Goal: Task Accomplishment & Management: Manage account settings

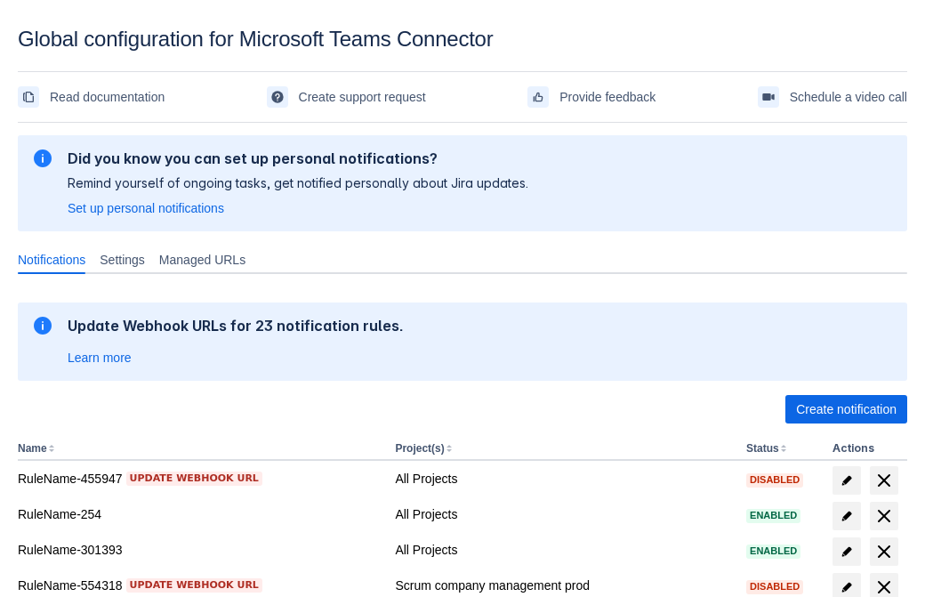
click at [846, 409] on span "Create notification" at bounding box center [846, 409] width 101 height 28
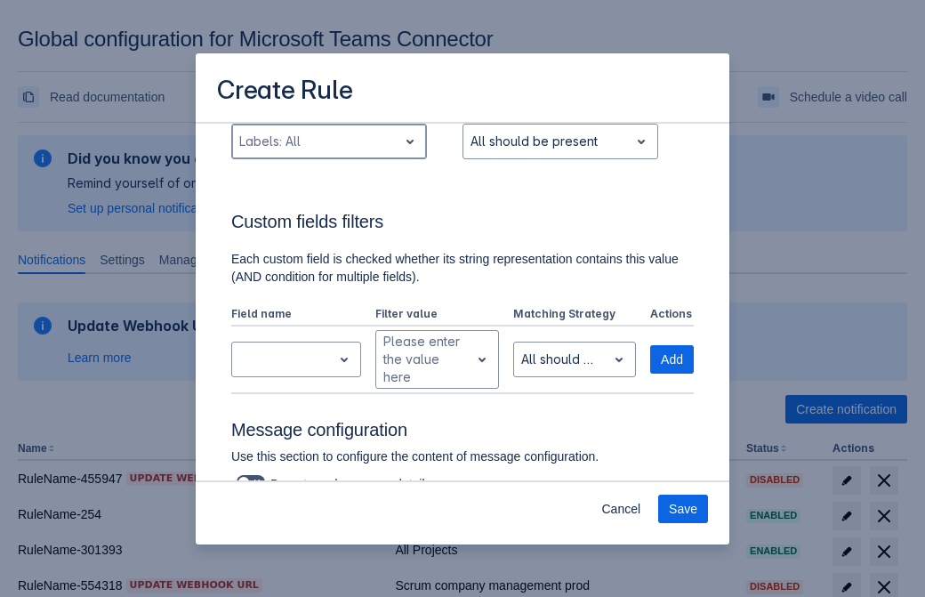
click at [328, 141] on div "Scrollable content" at bounding box center [314, 141] width 151 height 21
type input "650136_label"
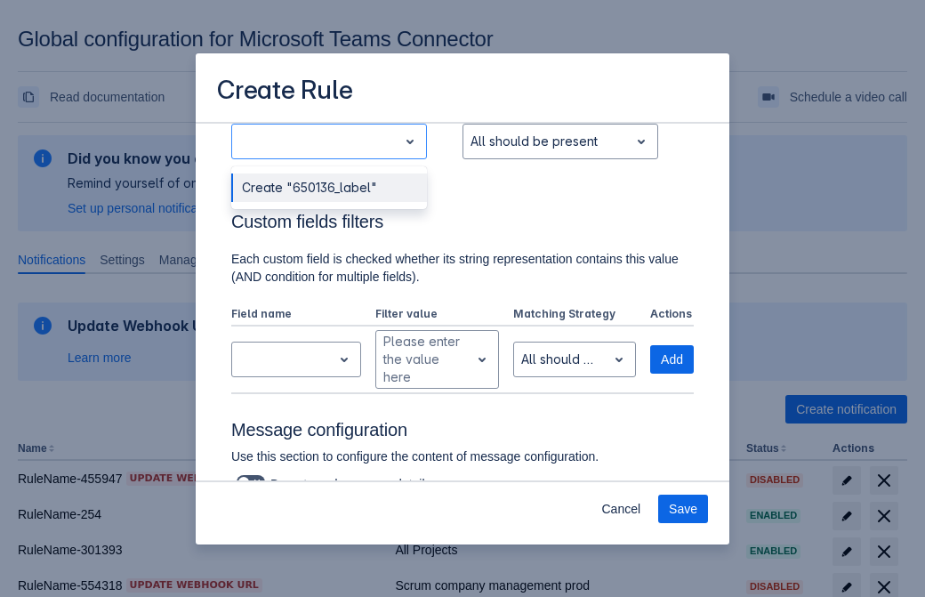
scroll to position [1166, 0]
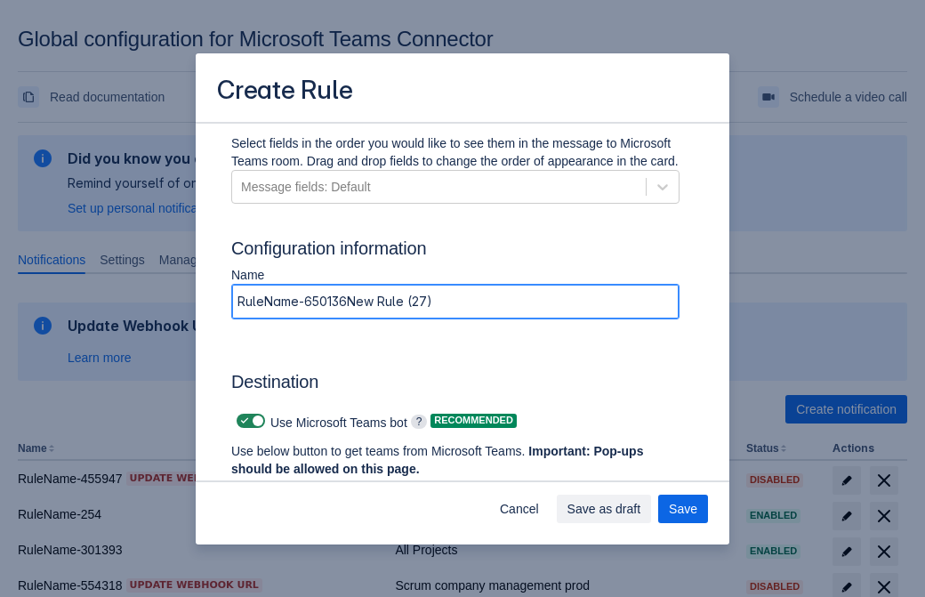
type input "RuleName-650136New Rule (27)"
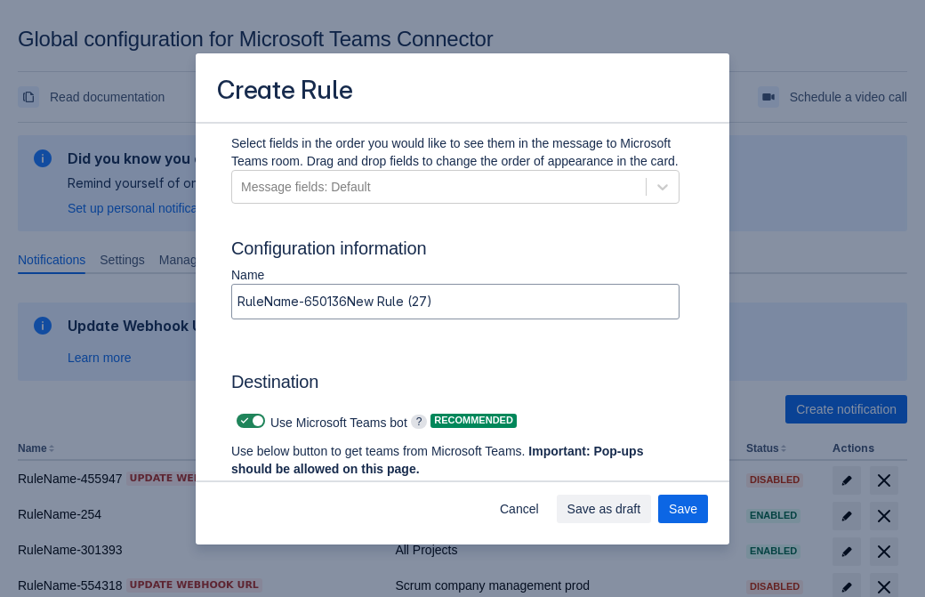
click at [242, 421] on span "Scrollable content" at bounding box center [245, 421] width 14 height 14
click at [242, 421] on input "Scrollable content" at bounding box center [243, 422] width 12 height 12
checkbox input "false"
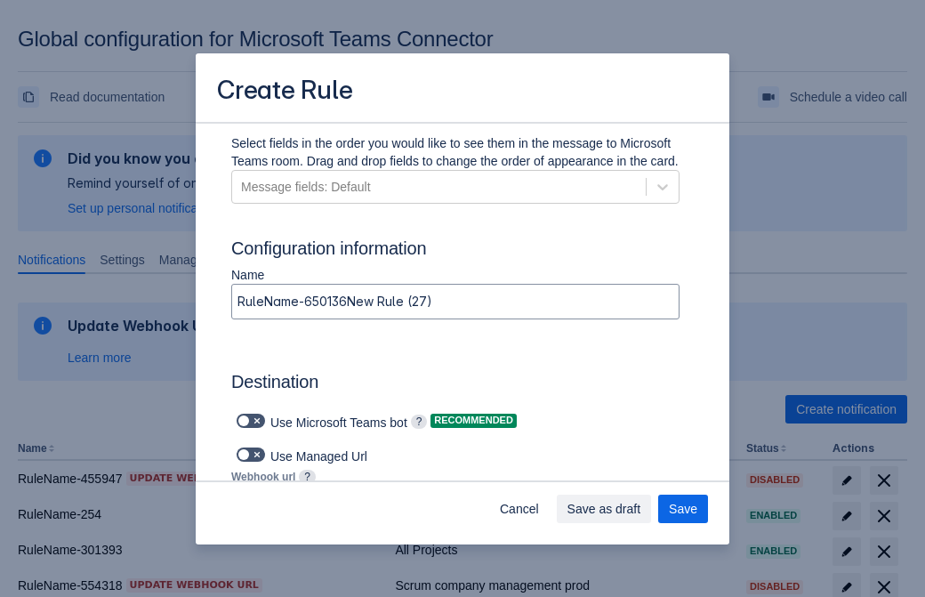
type input "https://prod-74.westus.logic.azure.com:443/workflows/f11e74d8c9ca438c8769757d73…"
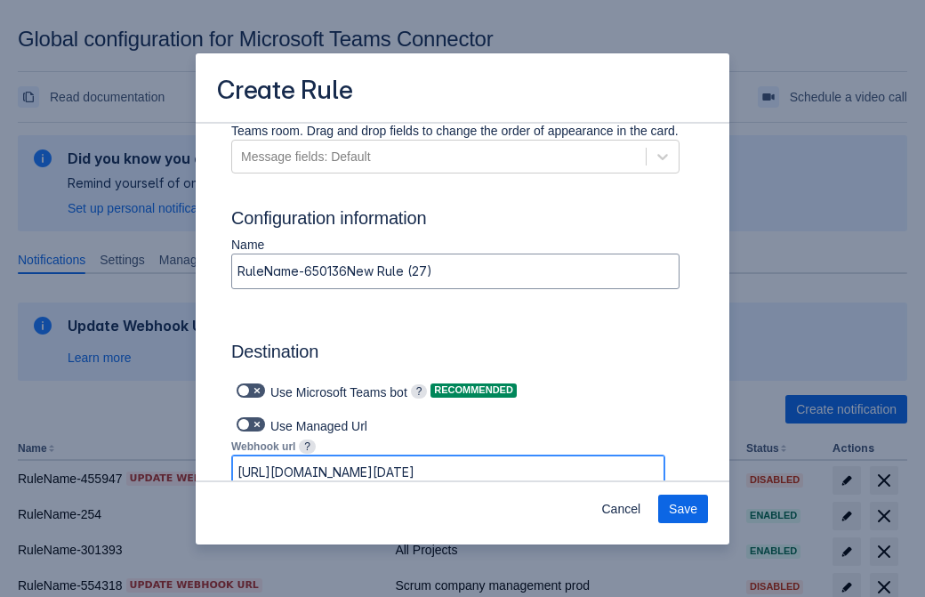
click at [683, 509] on span "Save" at bounding box center [683, 509] width 28 height 28
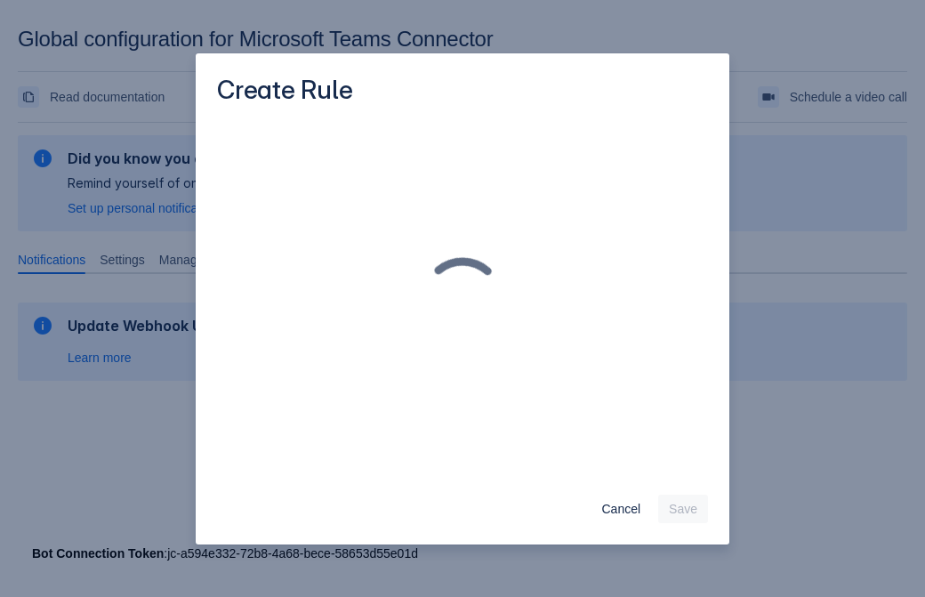
scroll to position [0, 0]
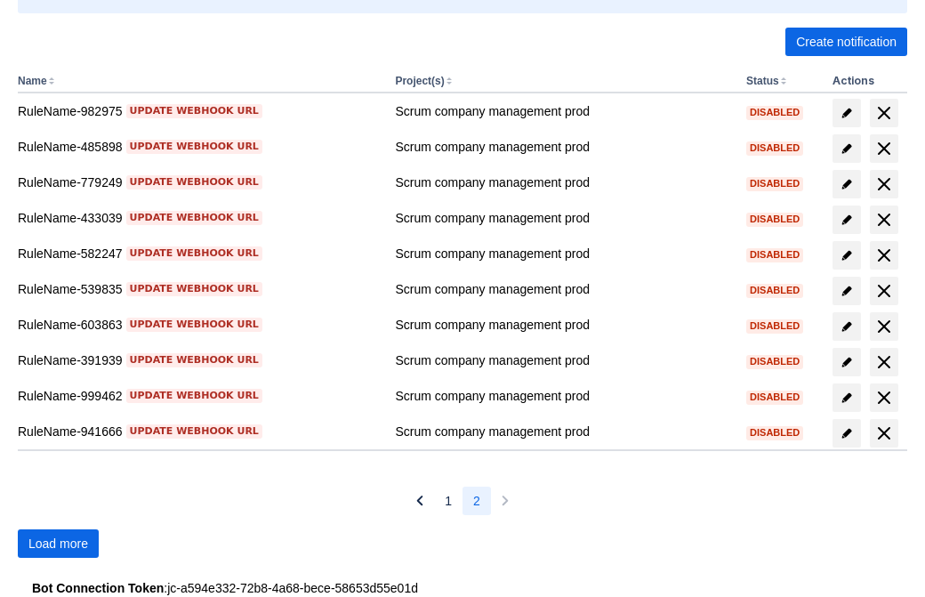
click at [58, 544] on span "Load more" at bounding box center [58, 543] width 60 height 28
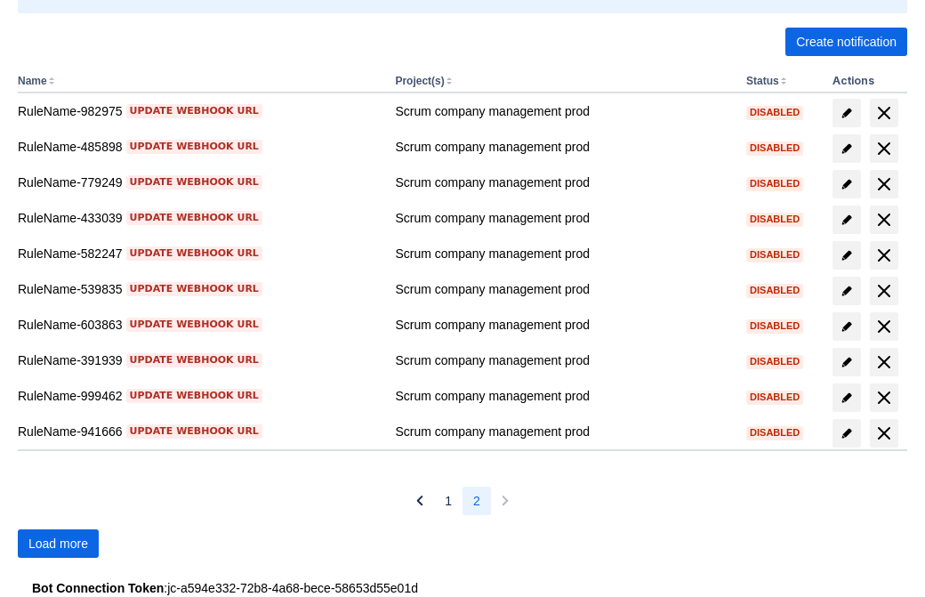
click at [58, 544] on span "Load more" at bounding box center [58, 543] width 60 height 28
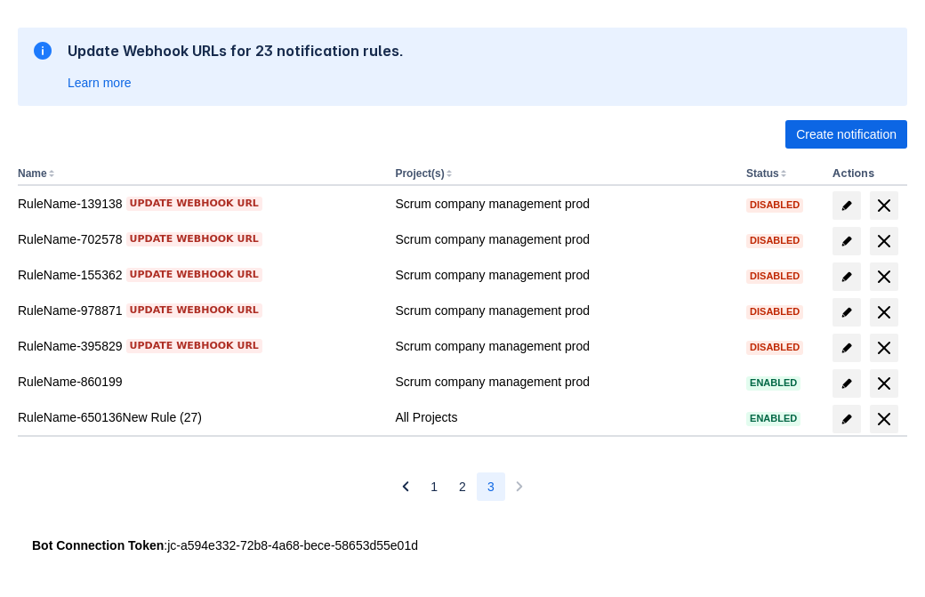
scroll to position [275, 0]
click at [884, 419] on span "delete" at bounding box center [884, 418] width 21 height 21
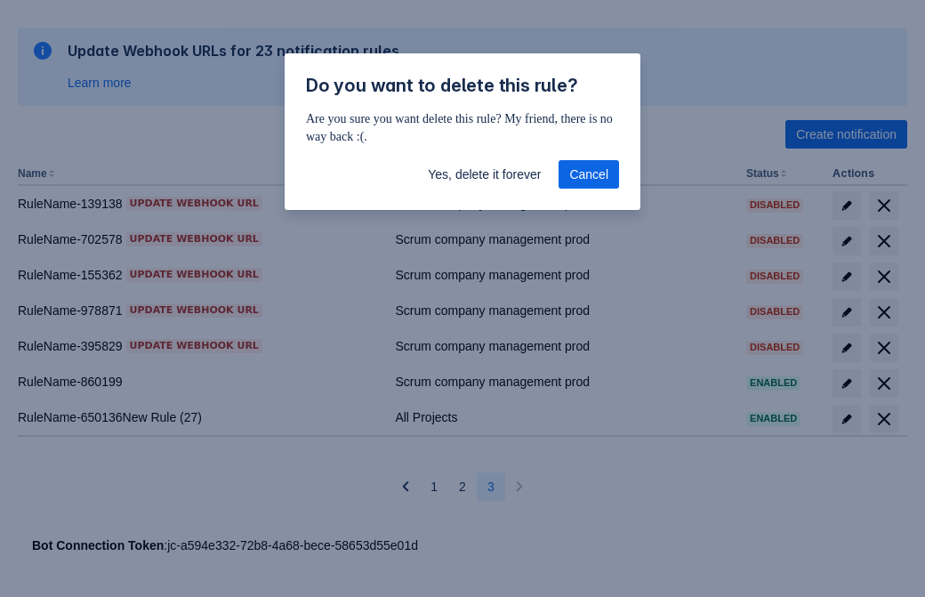
click at [484, 174] on span "Yes, delete it forever" at bounding box center [484, 174] width 113 height 28
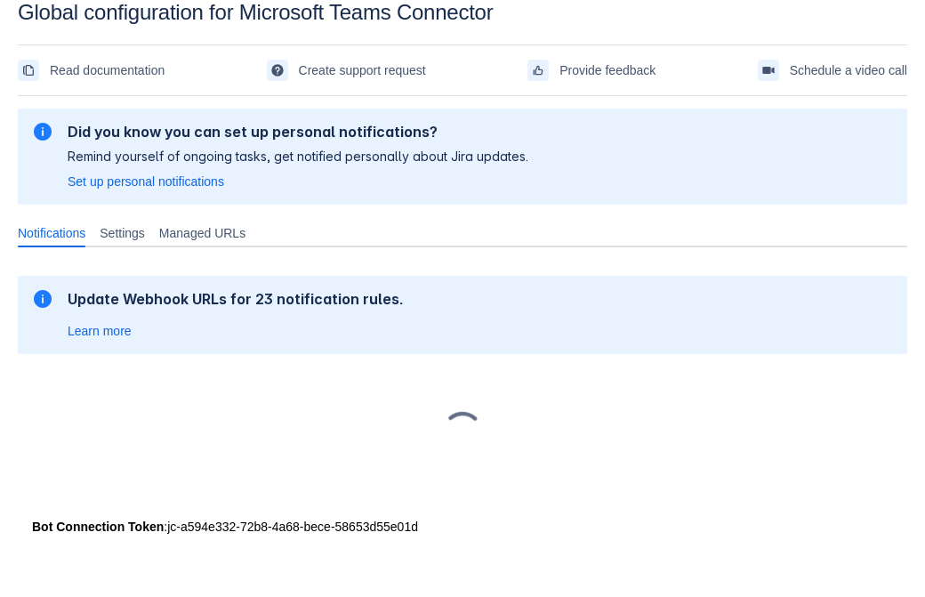
scroll to position [27, 0]
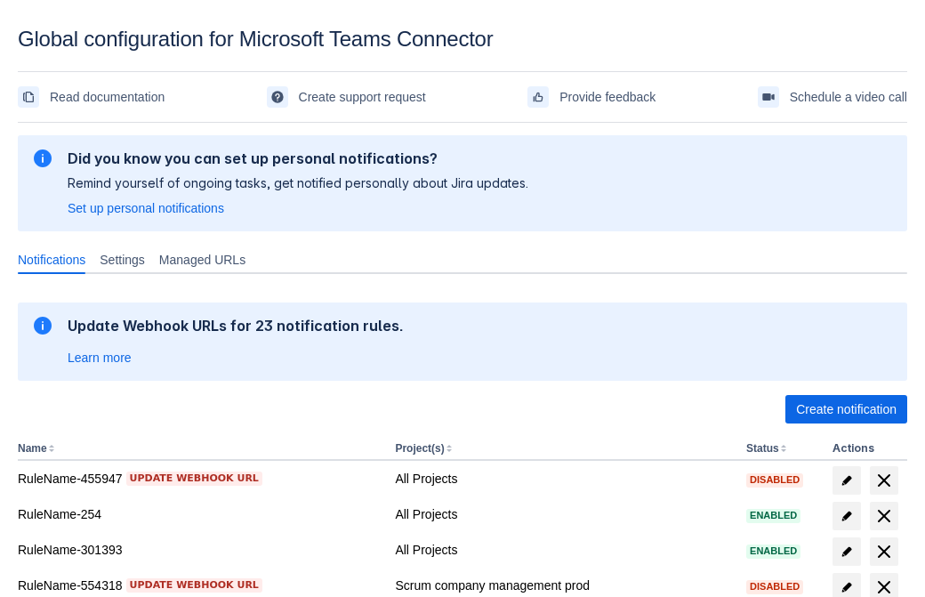
click at [846, 409] on span "Create notification" at bounding box center [846, 409] width 101 height 28
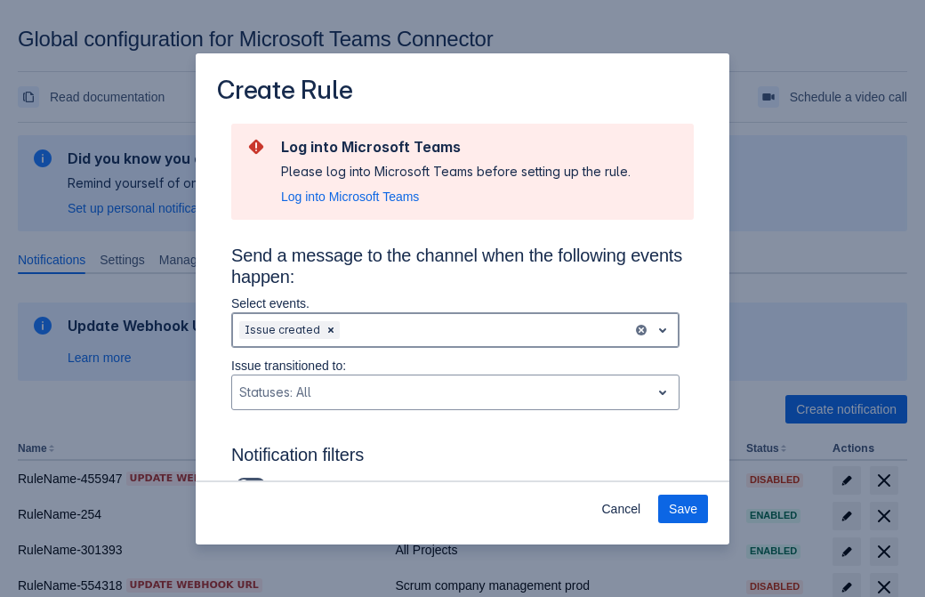
click at [456, 330] on div "Scrollable content" at bounding box center [484, 329] width 282 height 21
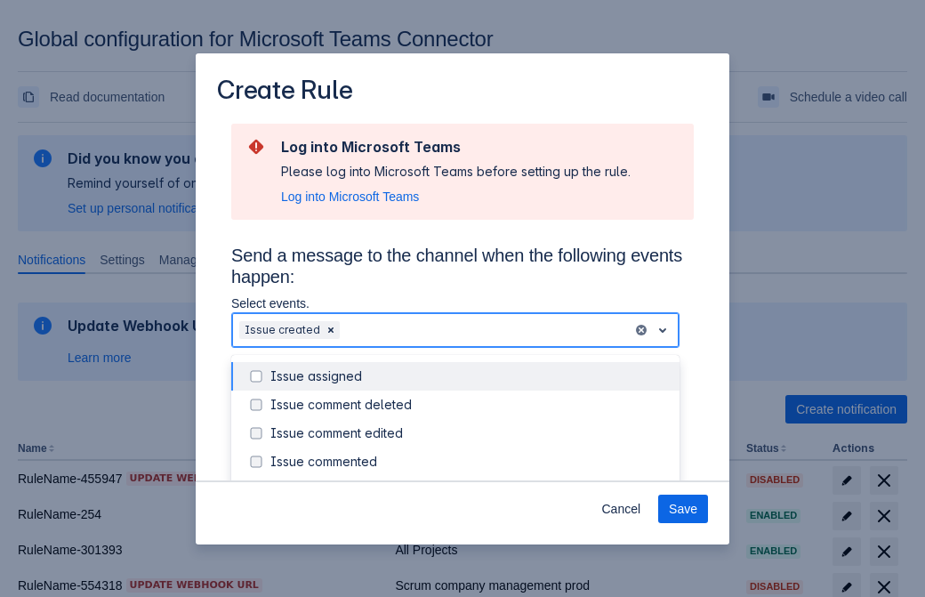
click at [470, 481] on div "Issue created" at bounding box center [470, 490] width 399 height 18
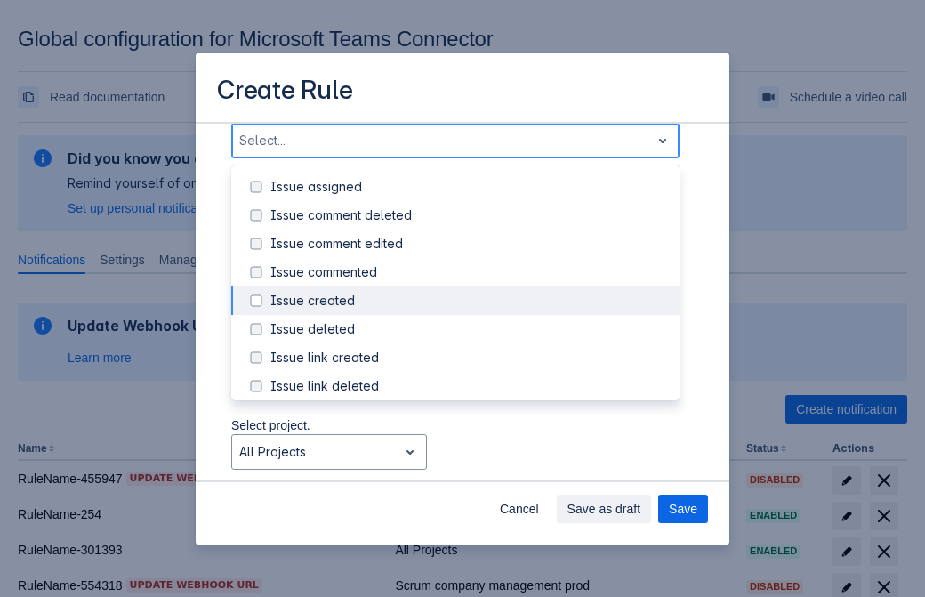
click at [470, 463] on div "Issue updated" at bounding box center [470, 472] width 399 height 18
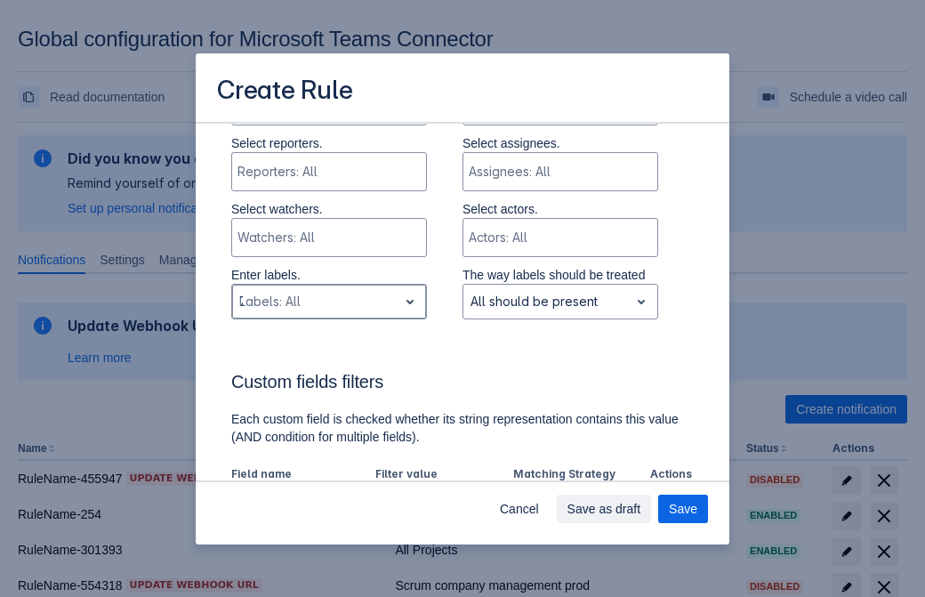
type input "750547_label"
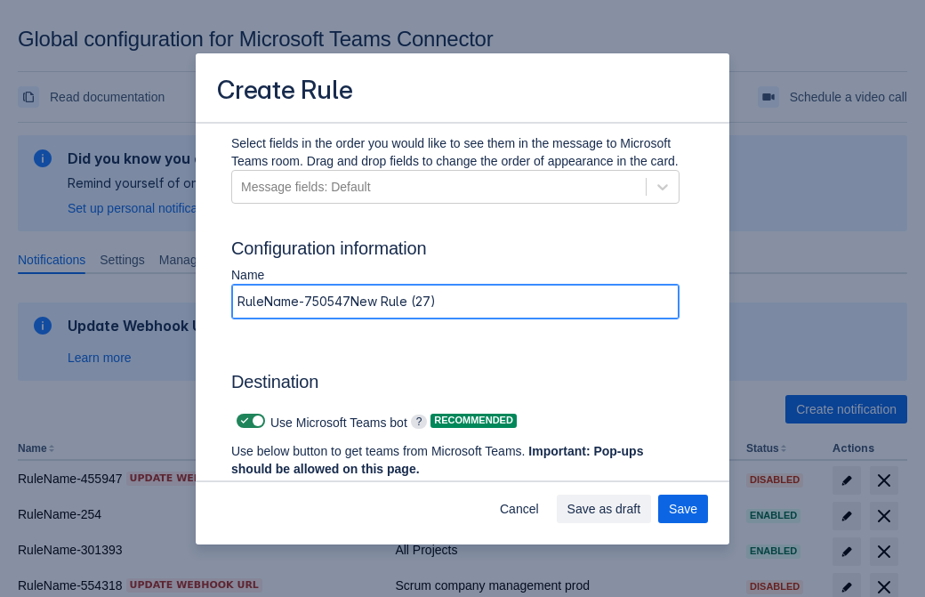
type input "RuleName-750547New Rule (27)"
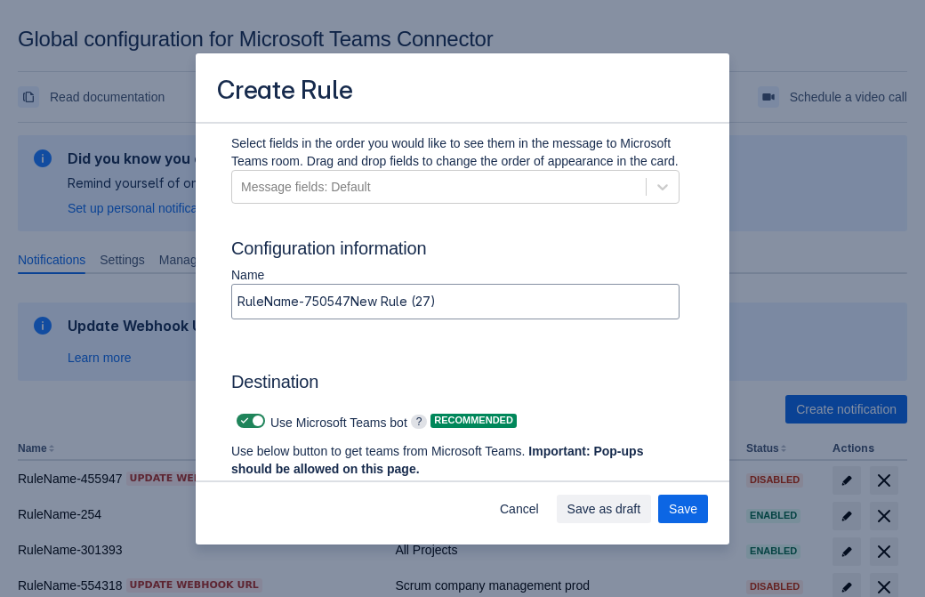
click at [242, 421] on span "Scrollable content" at bounding box center [245, 421] width 14 height 14
click at [242, 421] on input "Scrollable content" at bounding box center [243, 422] width 12 height 12
checkbox input "false"
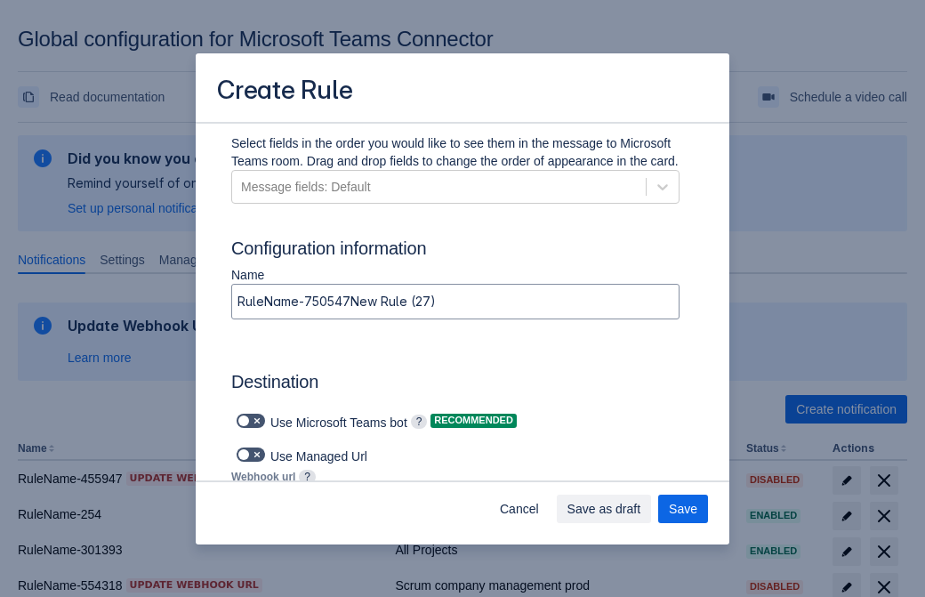
type input "https://prod-34.westus.logic.azure.com:443/workflows/b225ecea21af403f967199aab2…"
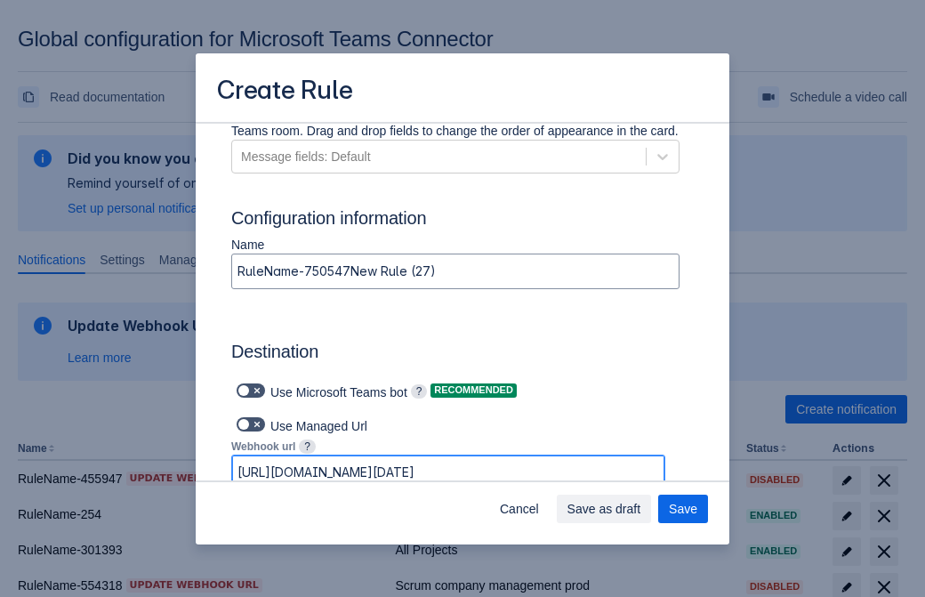
click at [642, 509] on span "Save as draft" at bounding box center [605, 509] width 74 height 28
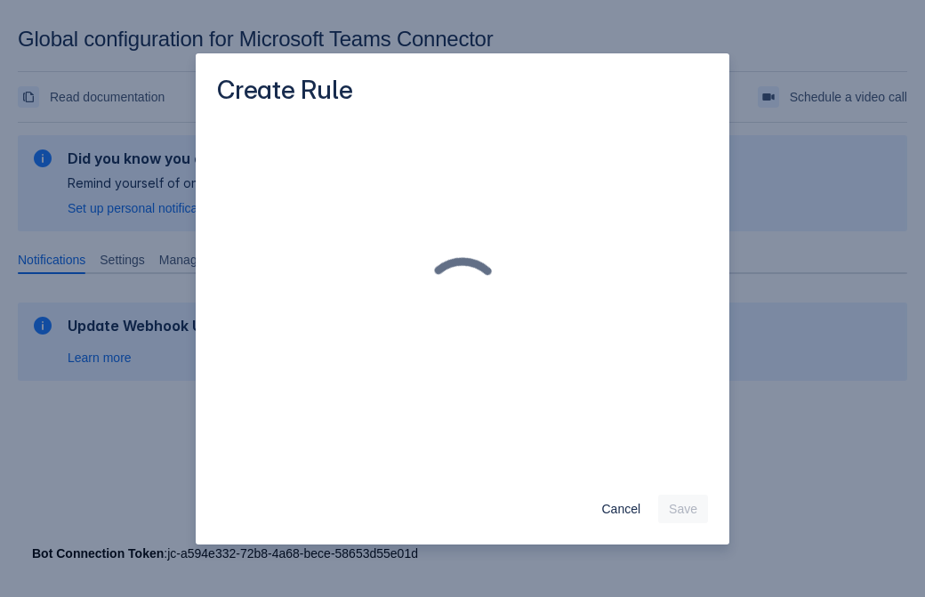
scroll to position [0, 0]
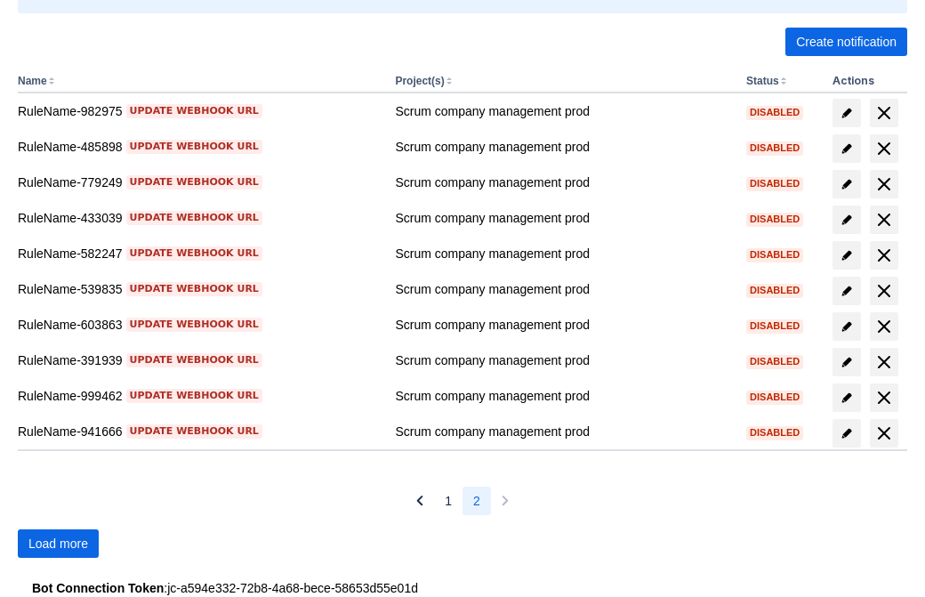
click at [58, 544] on span "Load more" at bounding box center [58, 543] width 60 height 28
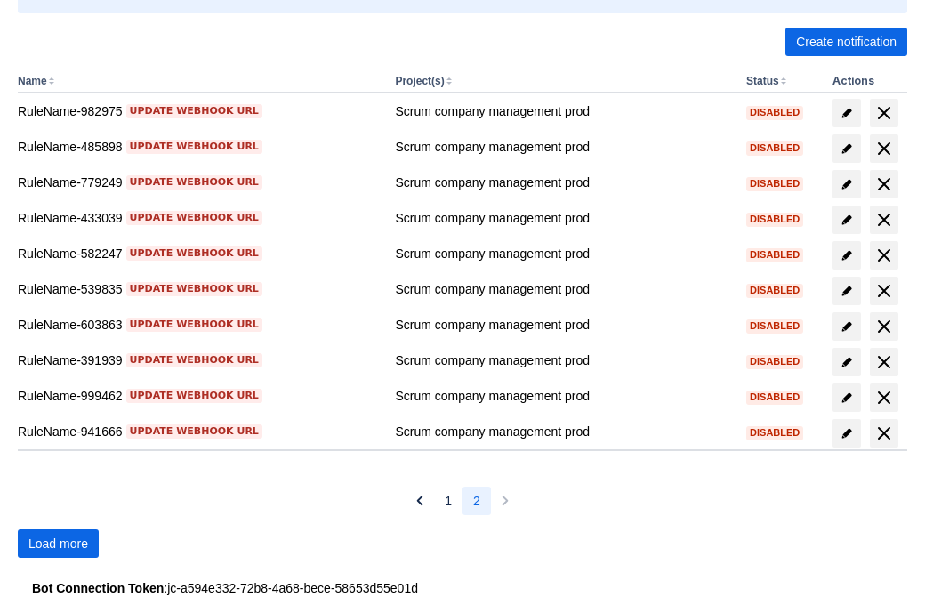
click at [58, 544] on span "Load more" at bounding box center [58, 543] width 60 height 28
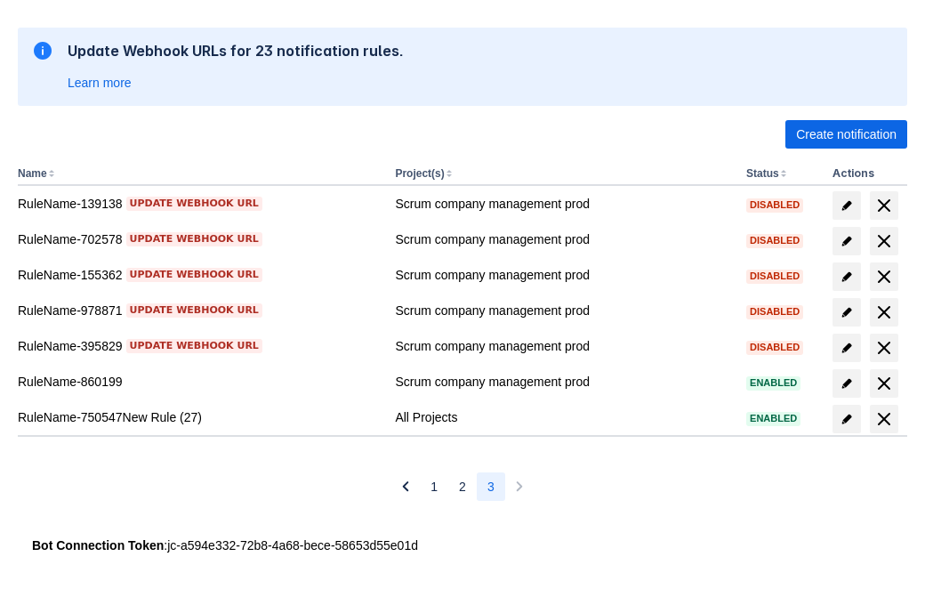
click at [884, 419] on span "delete" at bounding box center [884, 418] width 21 height 21
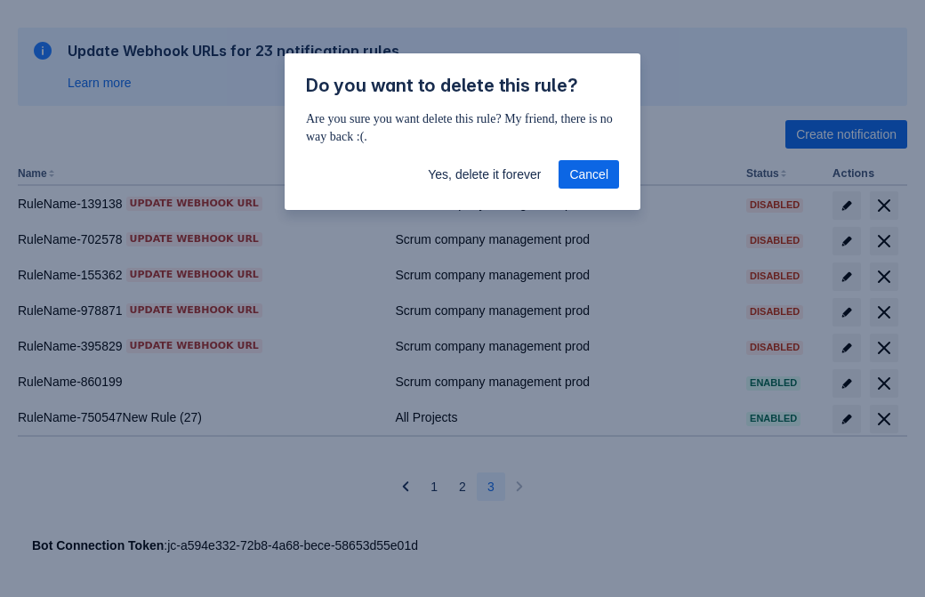
click at [484, 174] on span "Yes, delete it forever" at bounding box center [484, 174] width 113 height 28
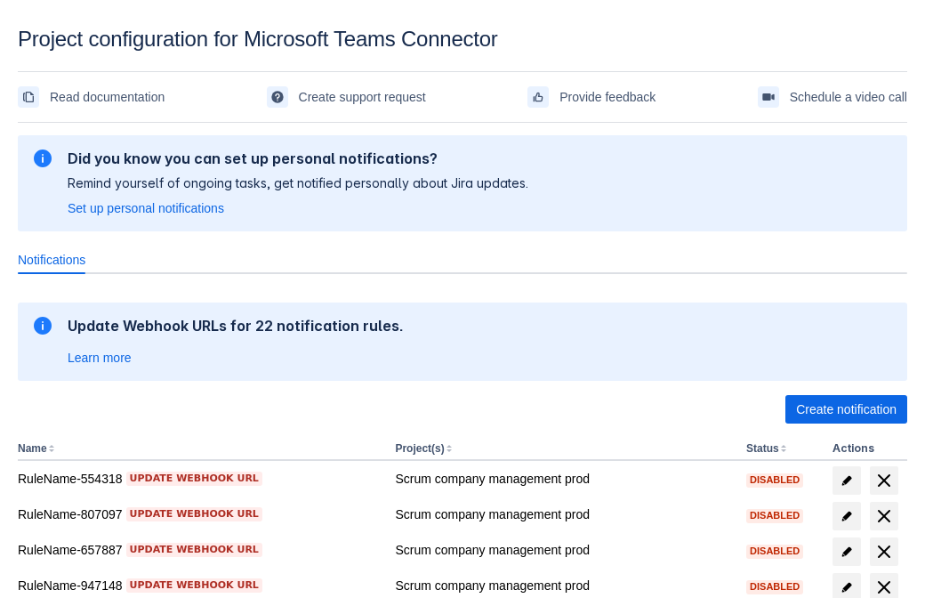
click at [846, 409] on span "Create notification" at bounding box center [846, 409] width 101 height 28
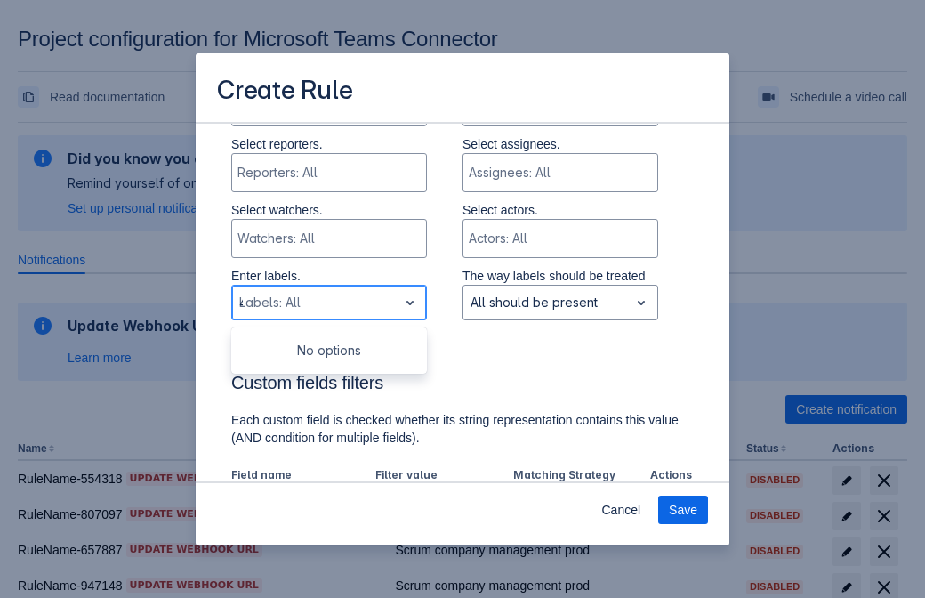
type input "472827_label"
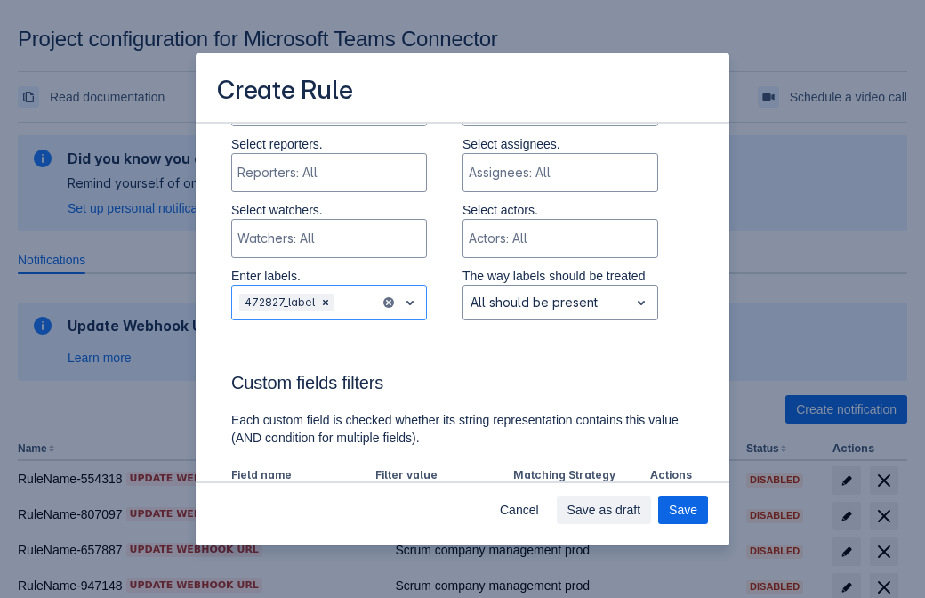
scroll to position [1102, 0]
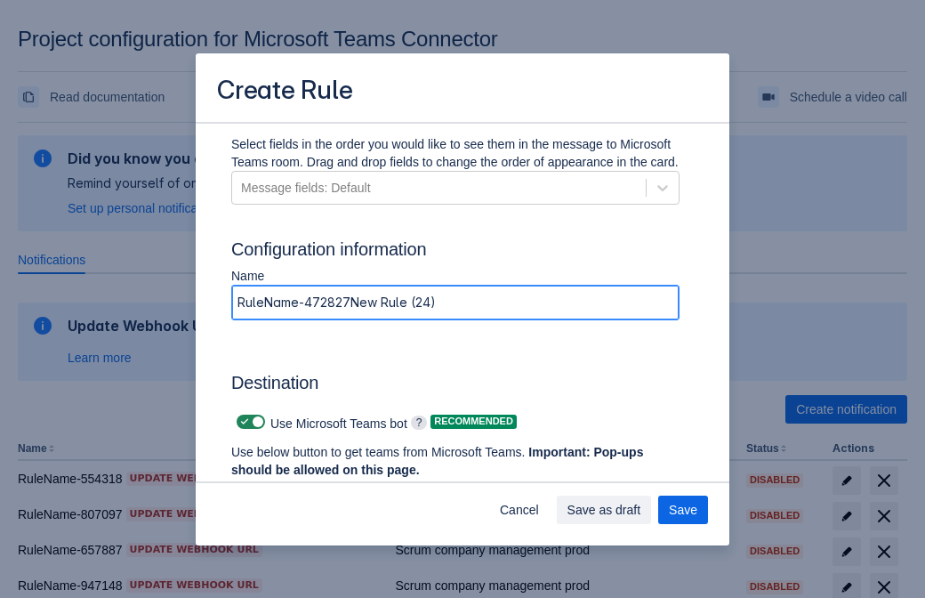
type input "RuleName-472827New Rule (24)"
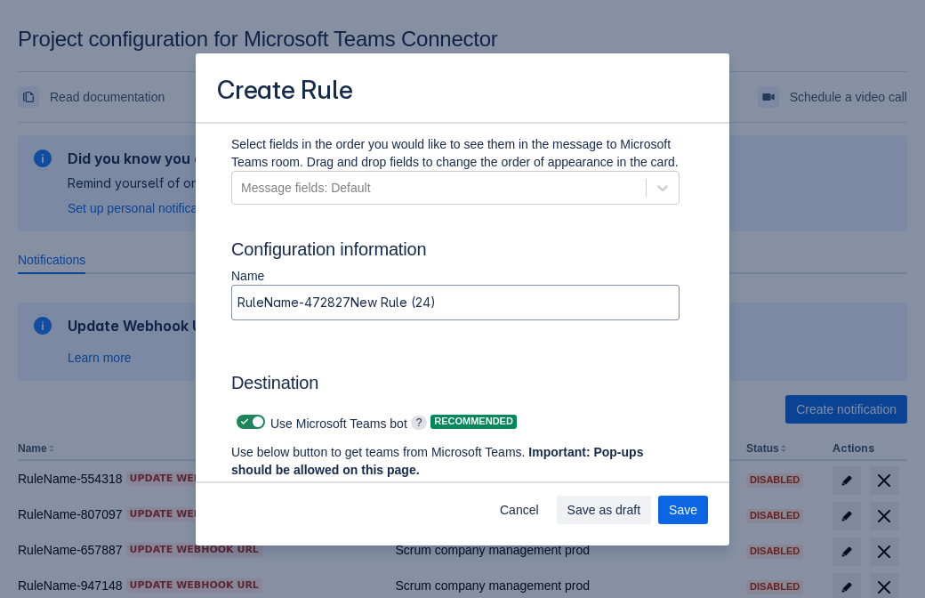
click at [242, 422] on span at bounding box center [245, 422] width 14 height 14
click at [242, 422] on input "checkbox" at bounding box center [243, 422] width 12 height 12
checkbox input "false"
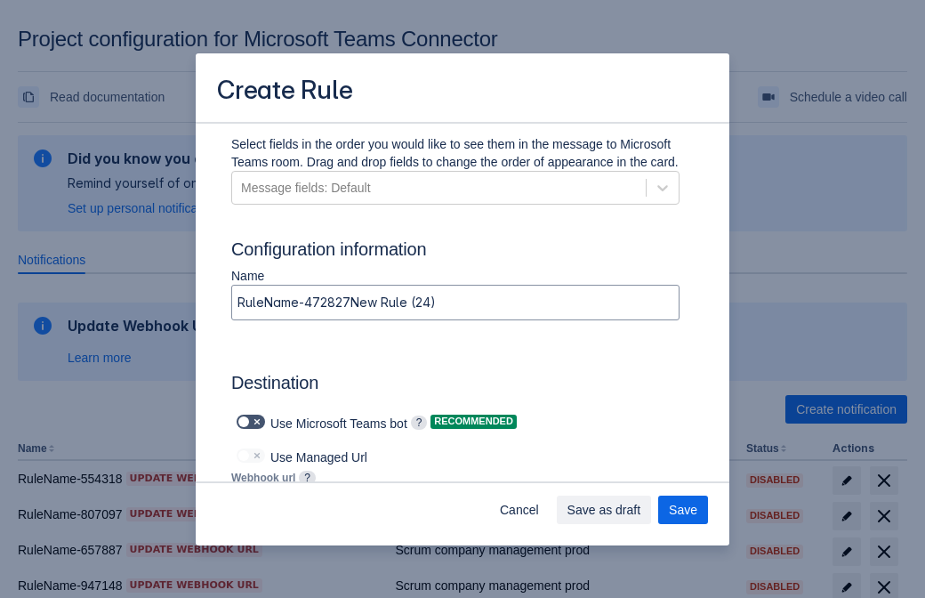
type input "[URL][DOMAIN_NAME][DATE]"
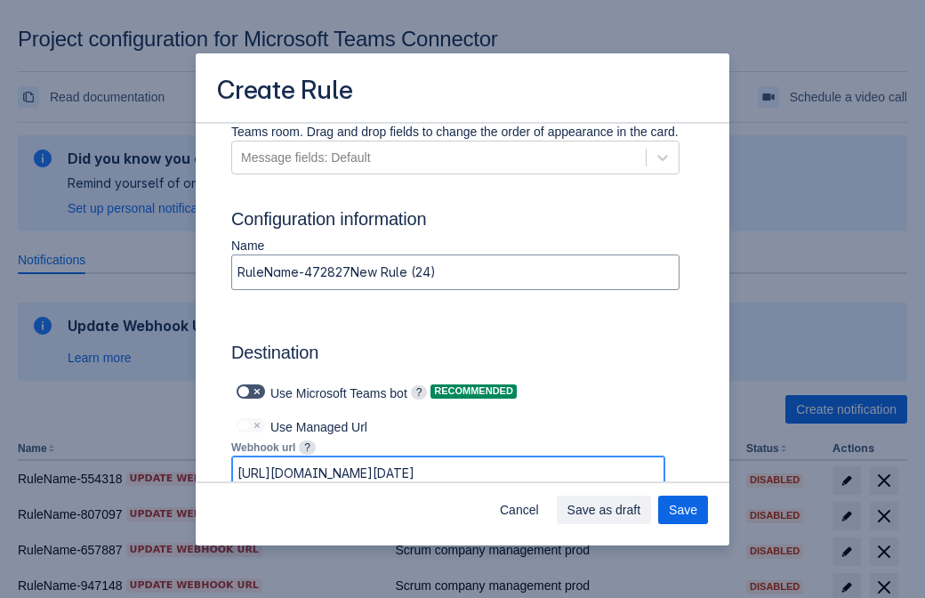
click at [642, 510] on span "Save as draft" at bounding box center [605, 510] width 74 height 28
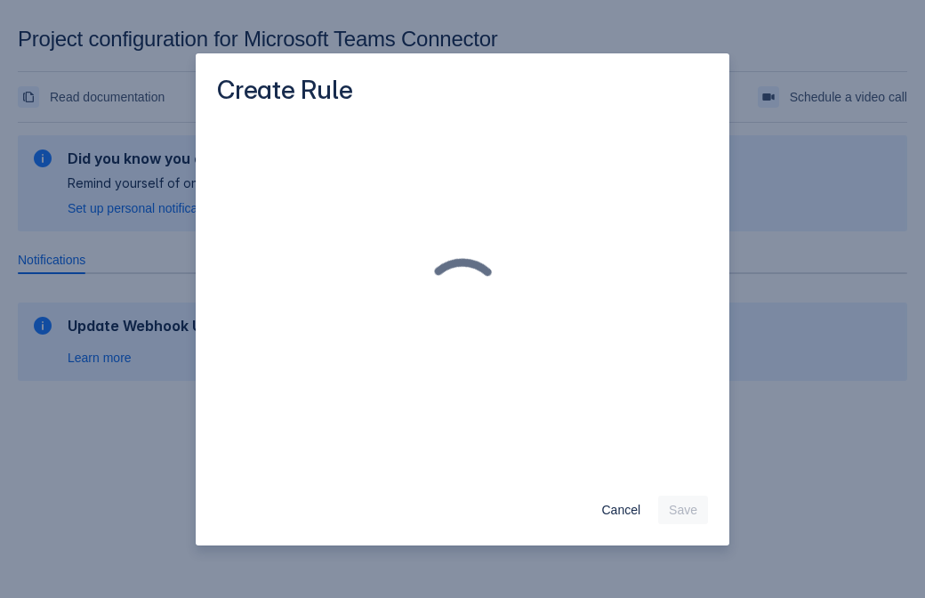
scroll to position [0, 0]
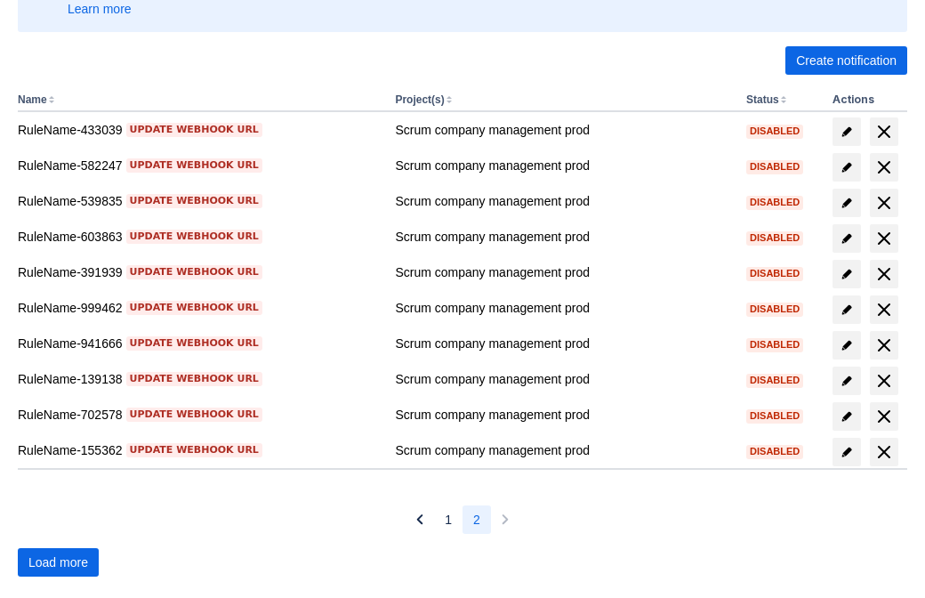
click at [58, 562] on span "Load more" at bounding box center [58, 562] width 60 height 28
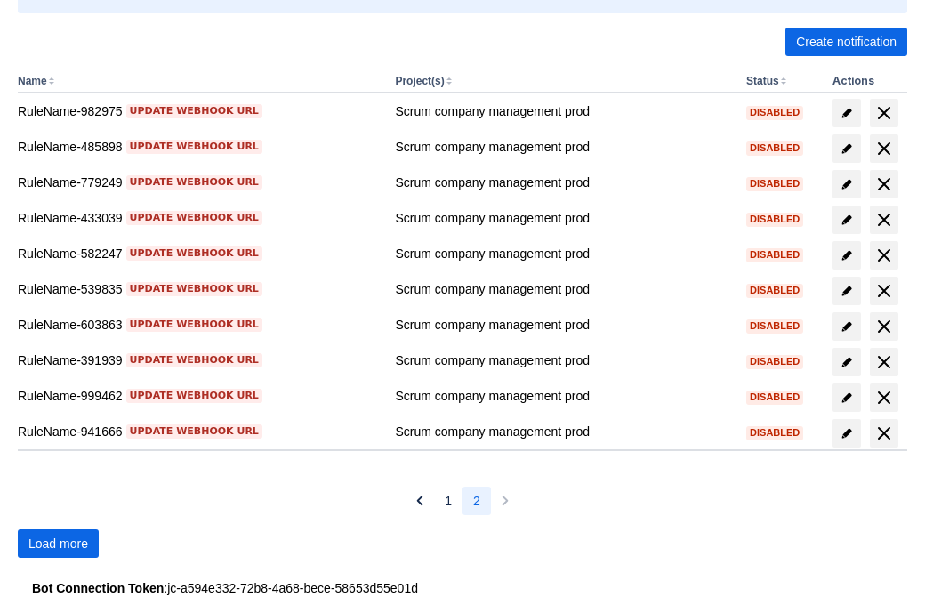
click at [58, 544] on span "Load more" at bounding box center [58, 543] width 60 height 28
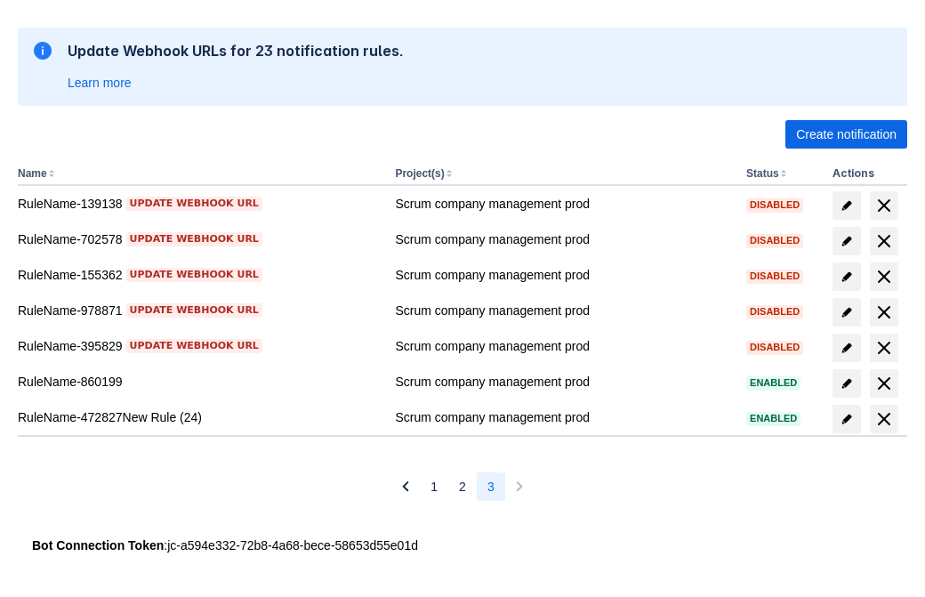
click at [884, 419] on span "delete" at bounding box center [884, 418] width 21 height 21
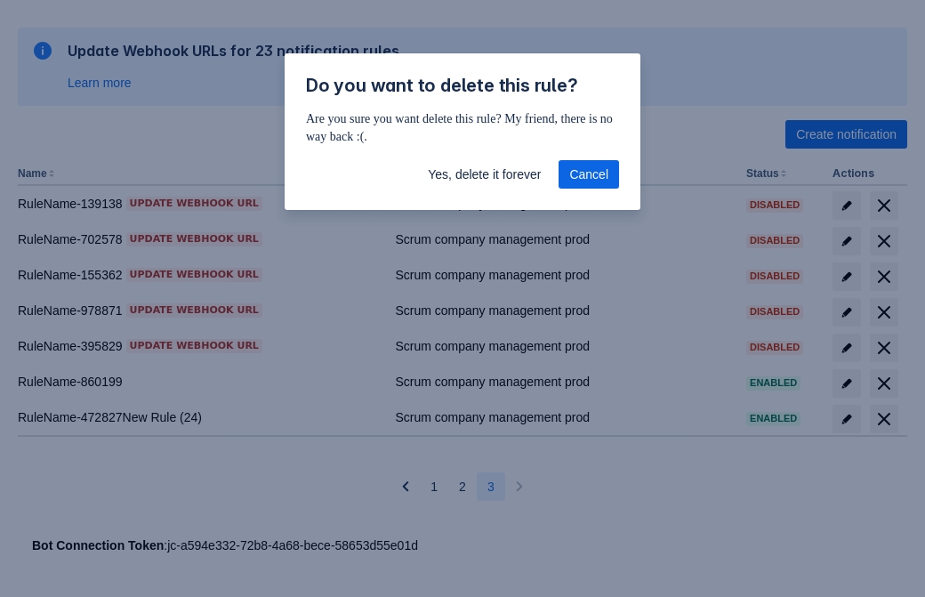
click at [484, 174] on span "Yes, delete it forever" at bounding box center [484, 174] width 113 height 28
